Goal: Transaction & Acquisition: Subscribe to service/newsletter

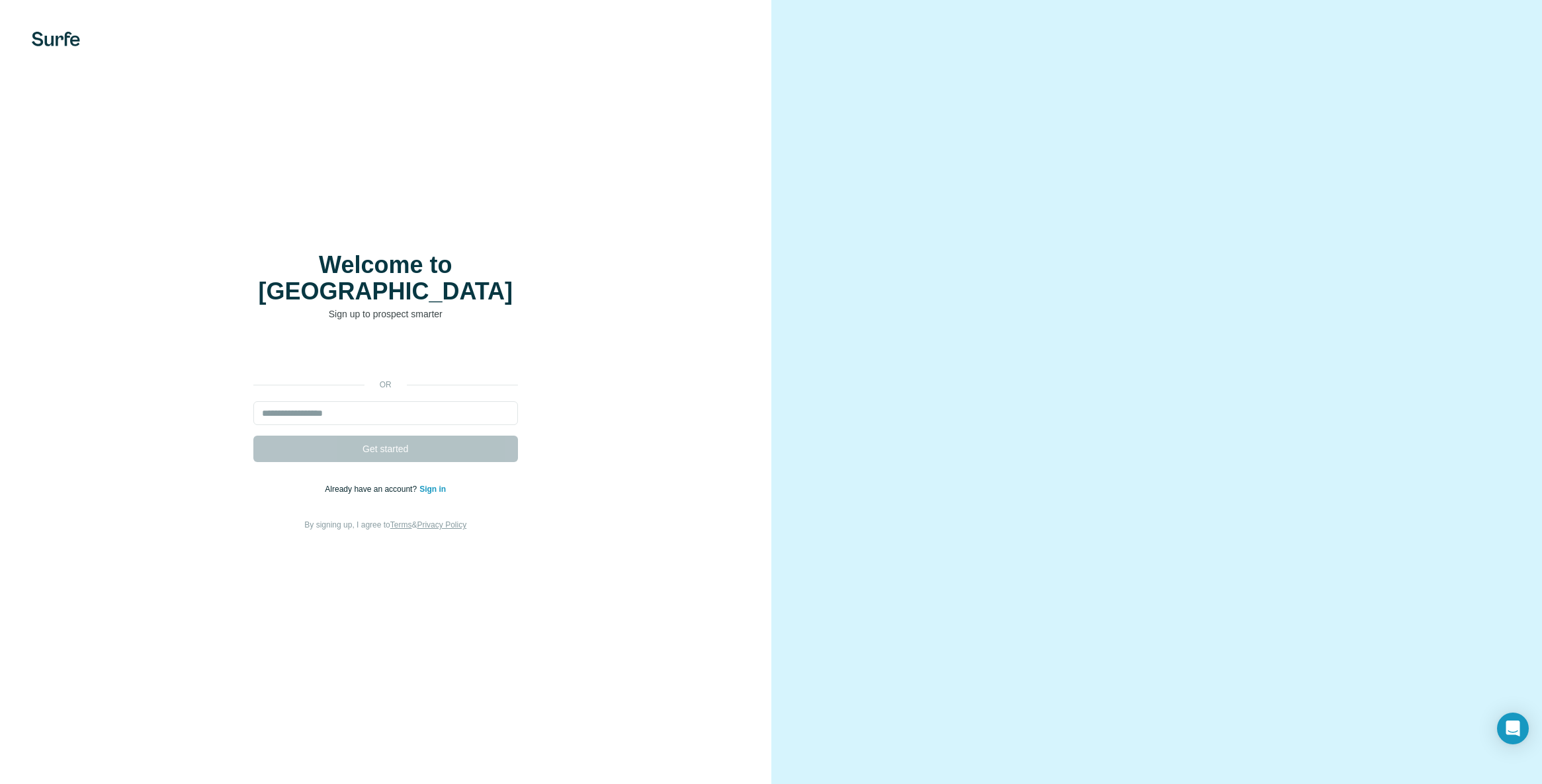
click at [60, 27] on div "Welcome to Surfe Sign up to prospect smarter or Get started Already have an acc…" at bounding box center [385, 392] width 771 height 784
click at [55, 37] on img at bounding box center [56, 38] width 48 height 14
